Goal: Navigation & Orientation: Find specific page/section

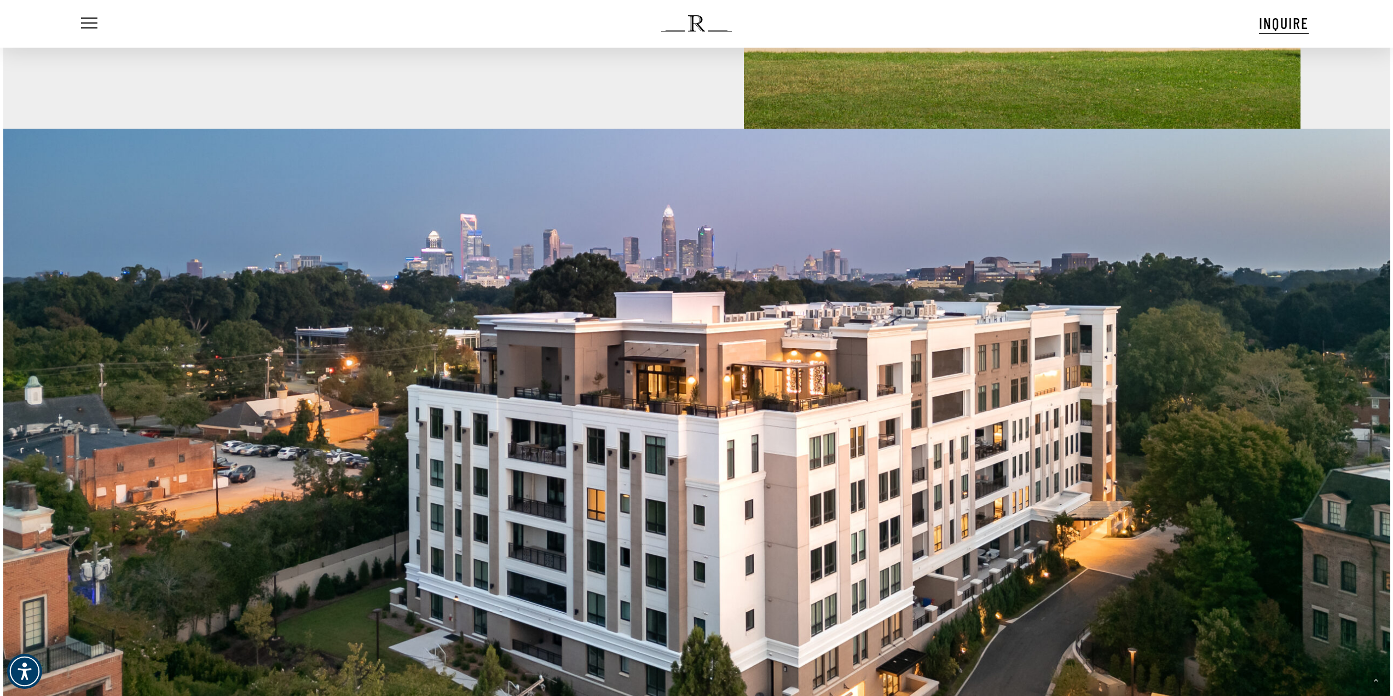
scroll to position [1259, 0]
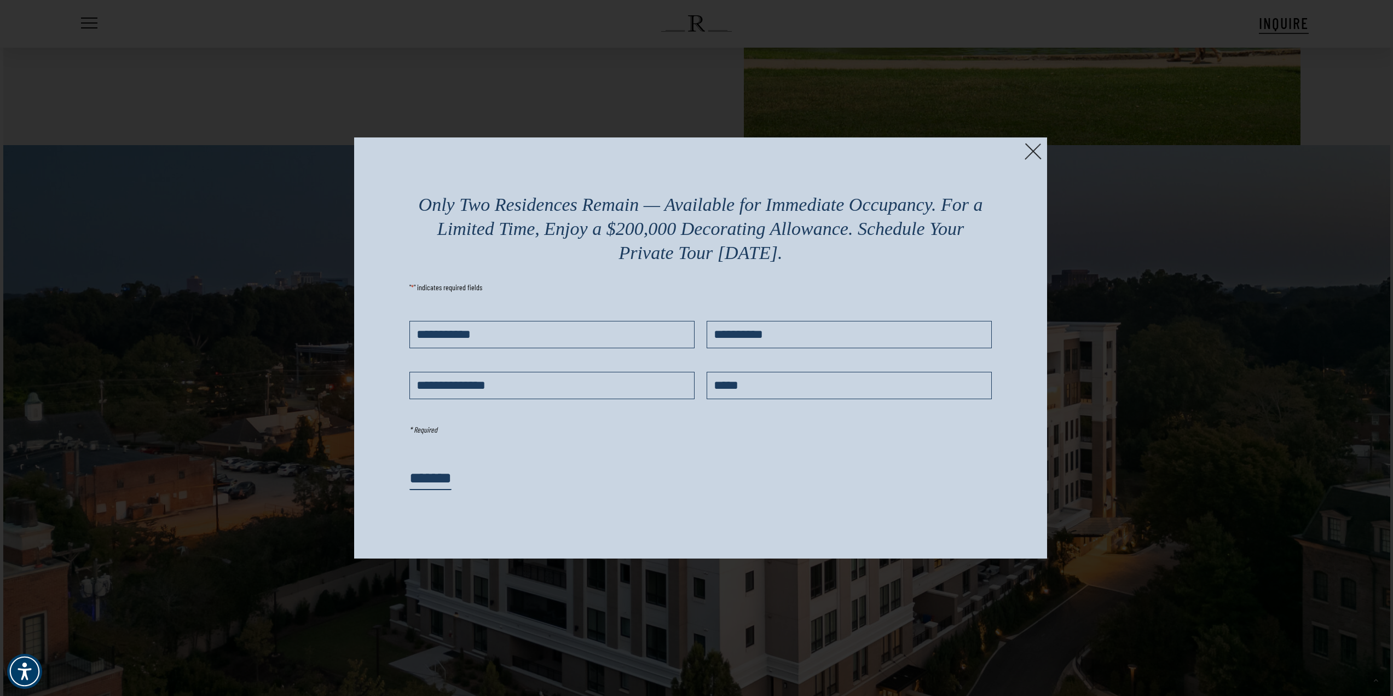
click at [1032, 153] on img at bounding box center [1033, 151] width 17 height 17
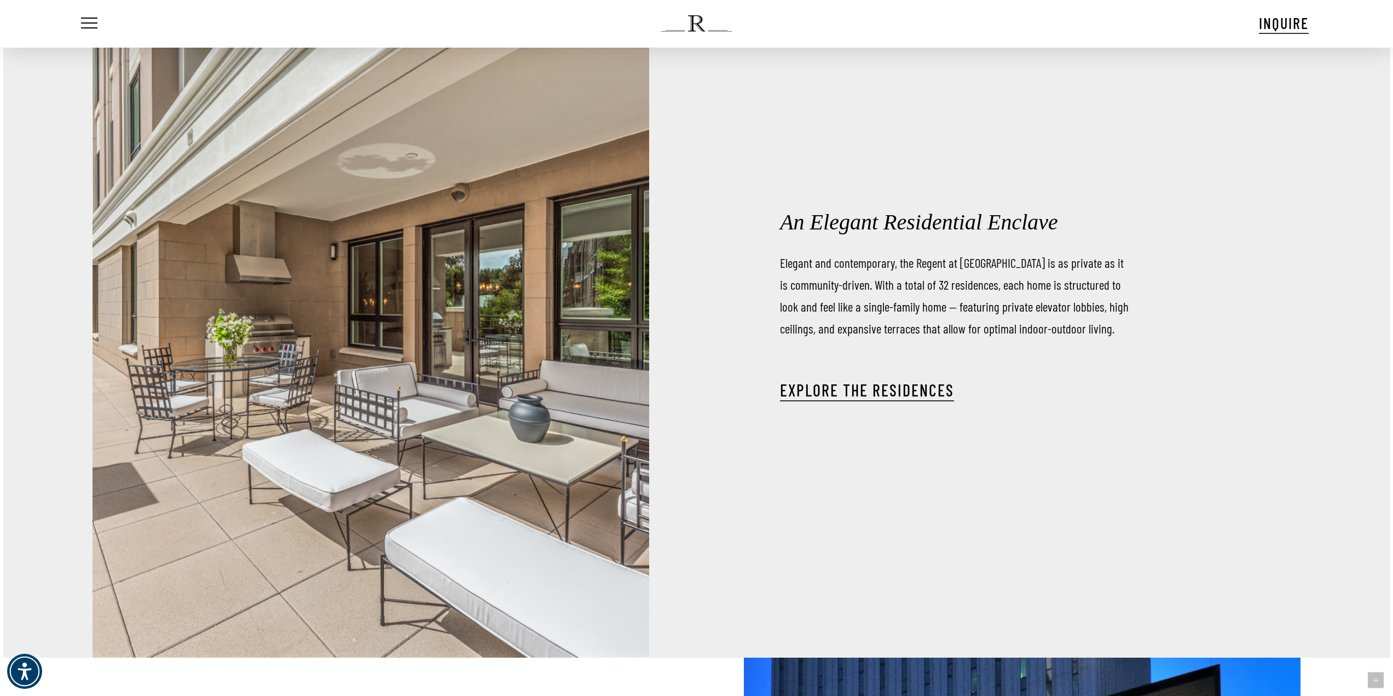
scroll to position [2244, 0]
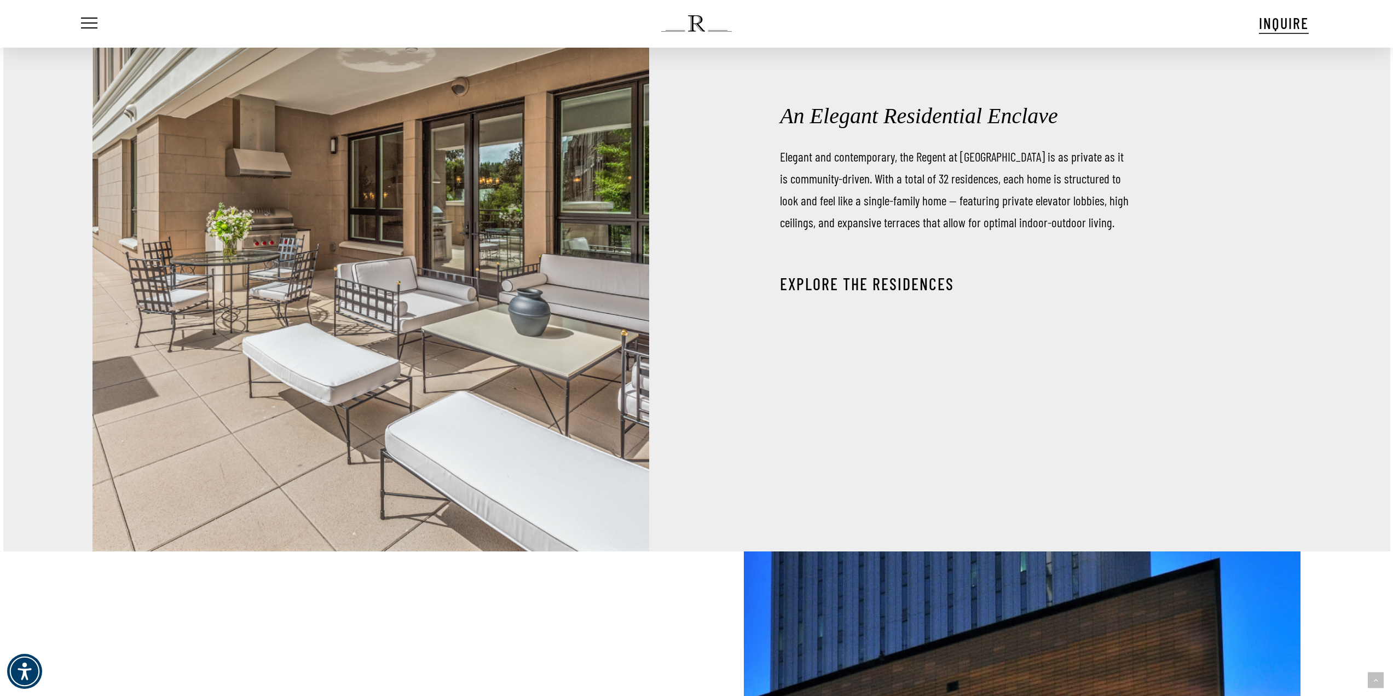
click at [800, 280] on link "EXPLORE THE RESIDENCES" at bounding box center [867, 284] width 174 height 20
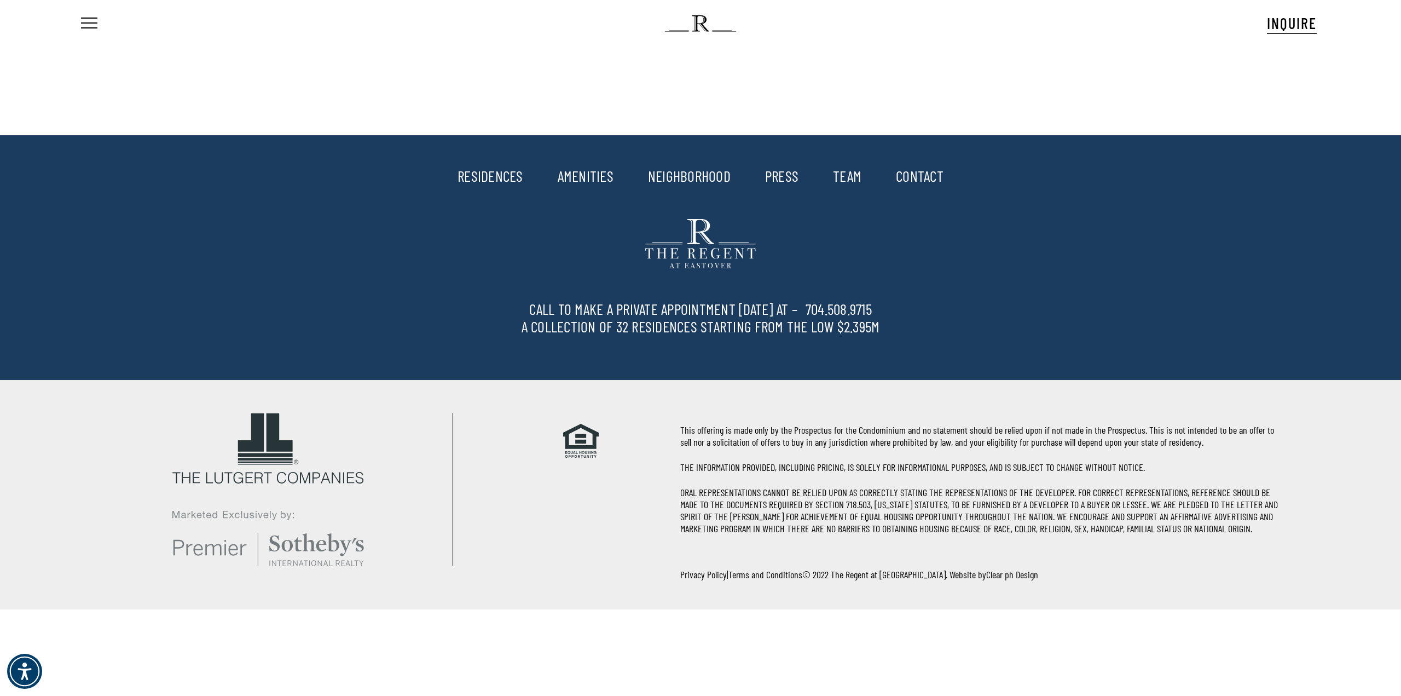
click at [849, 176] on link "TEAM" at bounding box center [847, 175] width 28 height 19
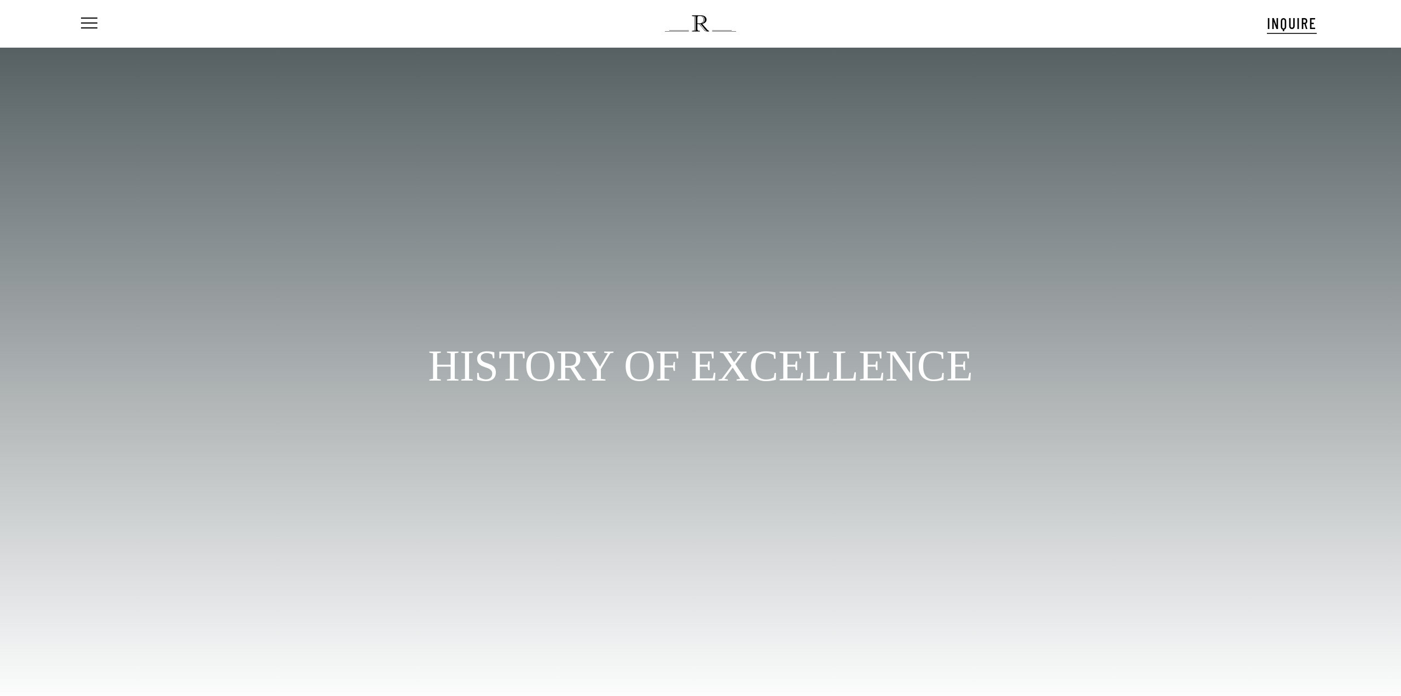
scroll to position [70, 0]
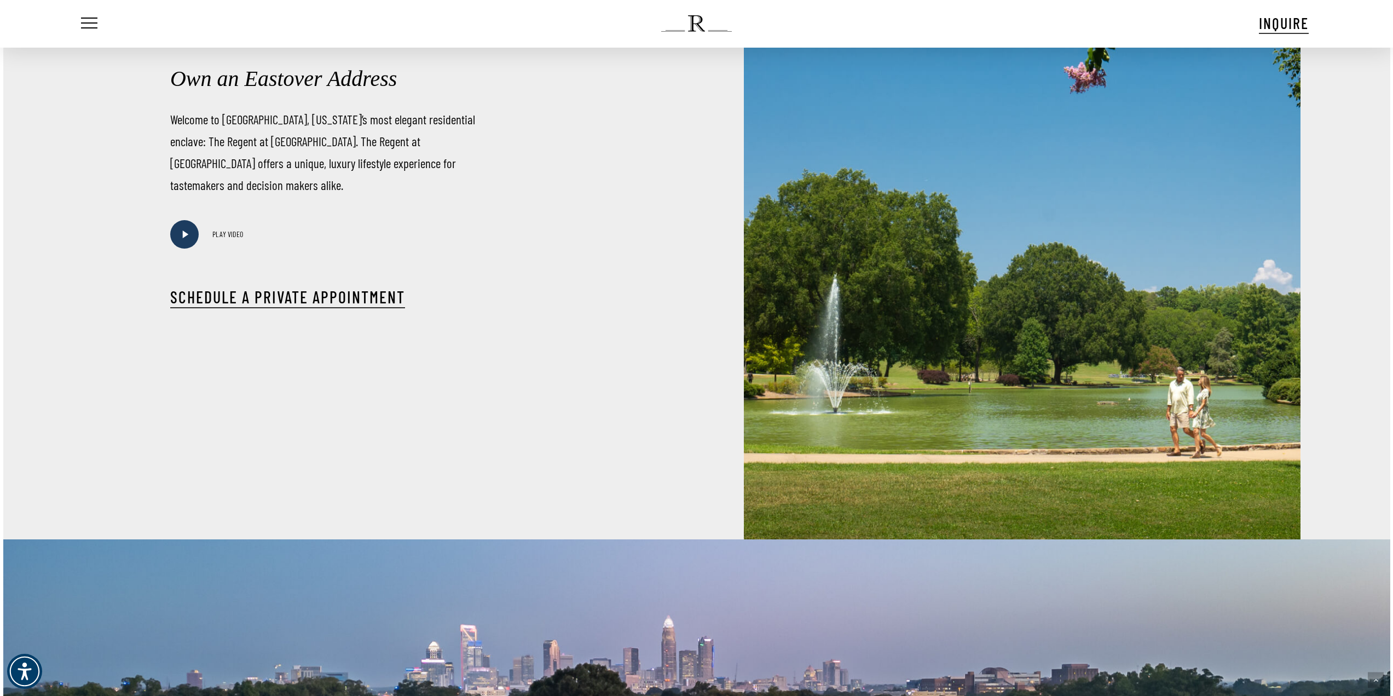
scroll to position [931, 0]
